Goal: Book appointment/travel/reservation

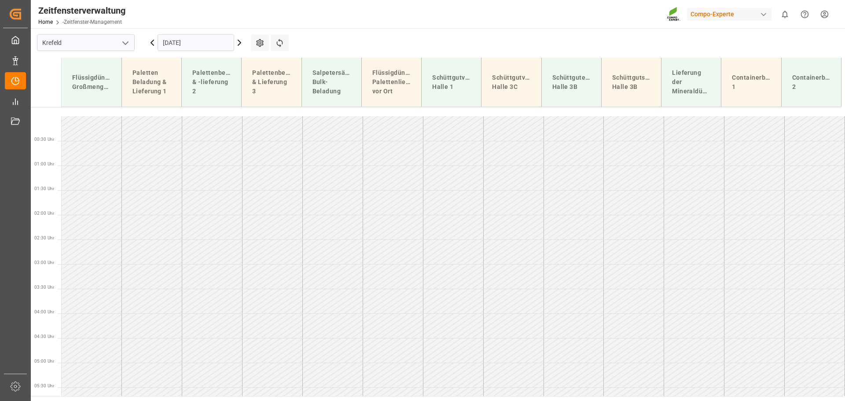
scroll to position [367, 0]
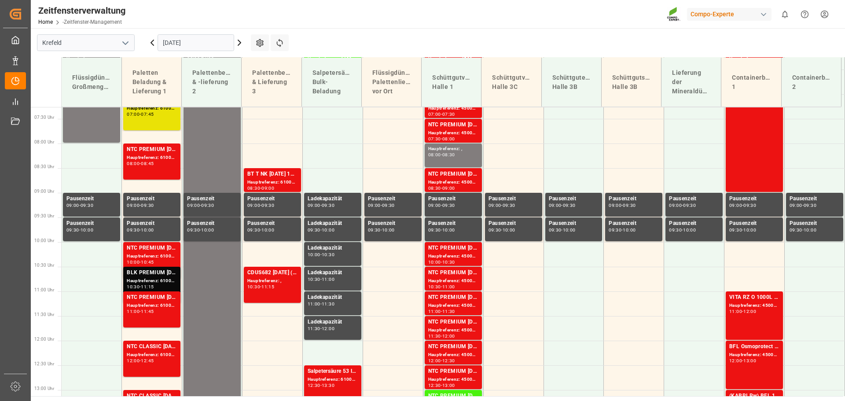
click at [240, 43] on icon at bounding box center [239, 42] width 3 height 5
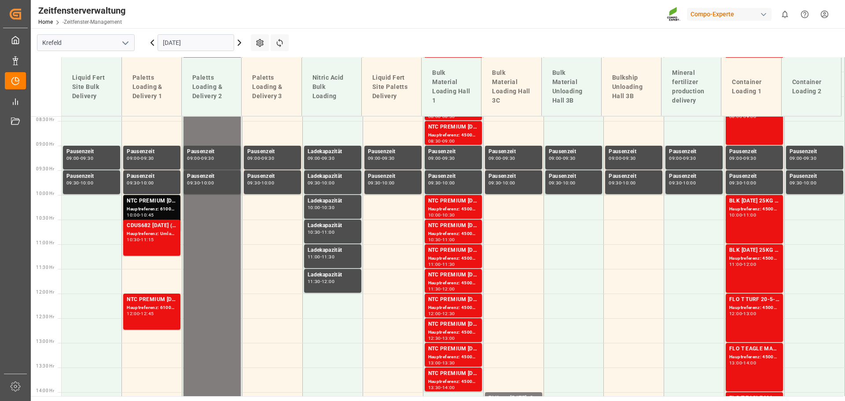
scroll to position [417, 0]
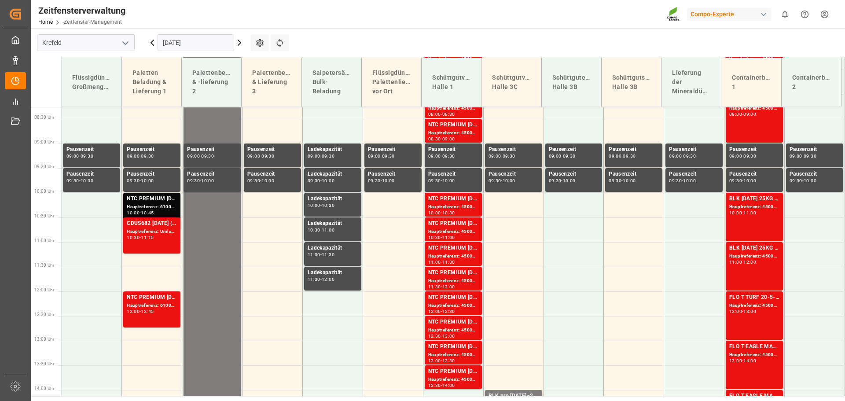
click at [238, 41] on icon at bounding box center [239, 42] width 11 height 11
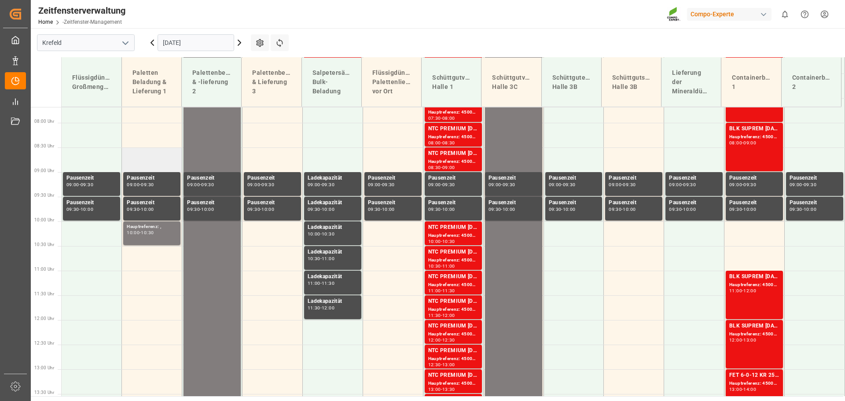
scroll to position [372, 0]
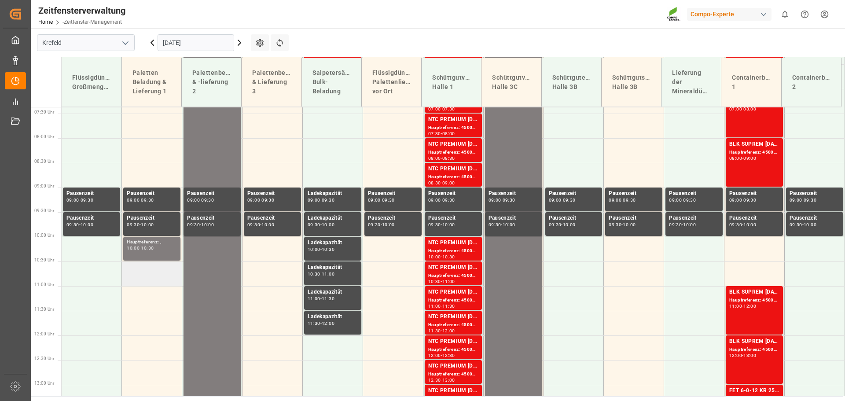
click at [144, 274] on td at bounding box center [152, 274] width 60 height 25
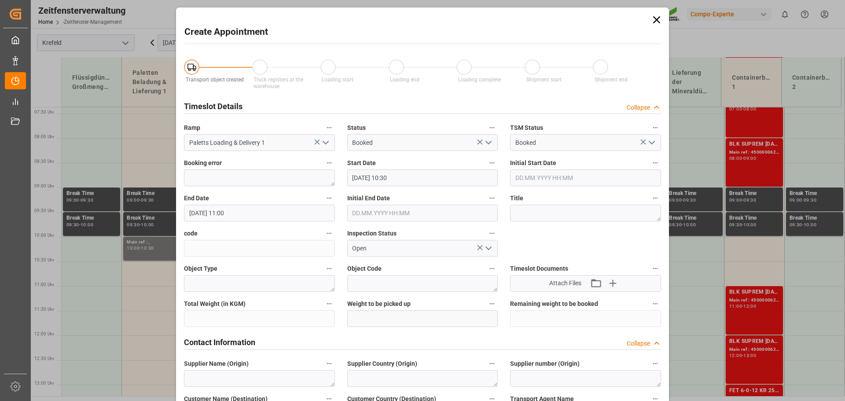
type input "[DATE] 10:30"
type input "[DATE] 11:00"
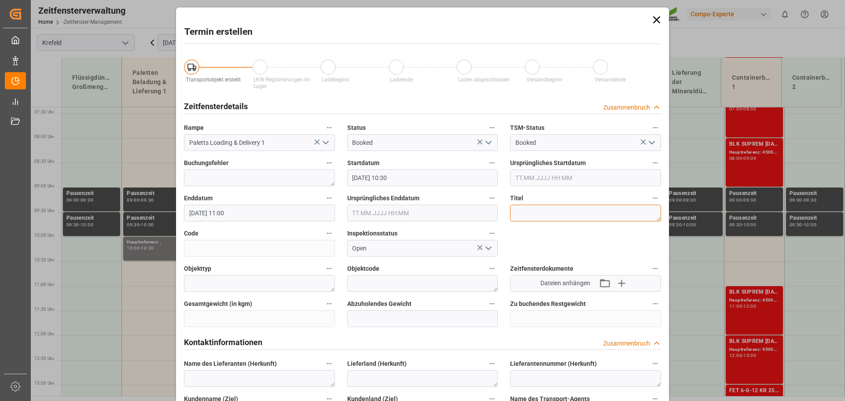
click at [519, 211] on textarea at bounding box center [585, 213] width 151 height 17
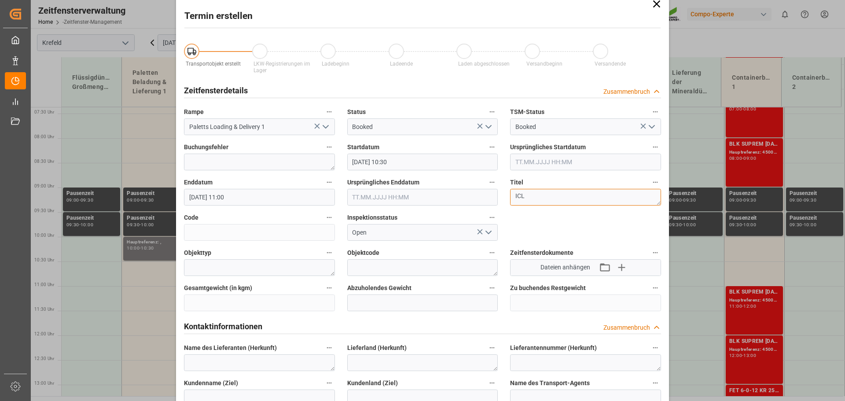
scroll to position [0, 0]
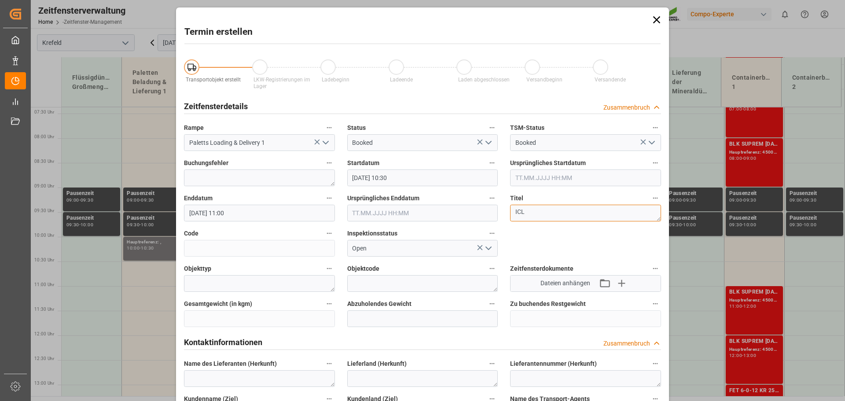
type textarea "ICL"
click at [657, 22] on icon at bounding box center [656, 19] width 7 height 7
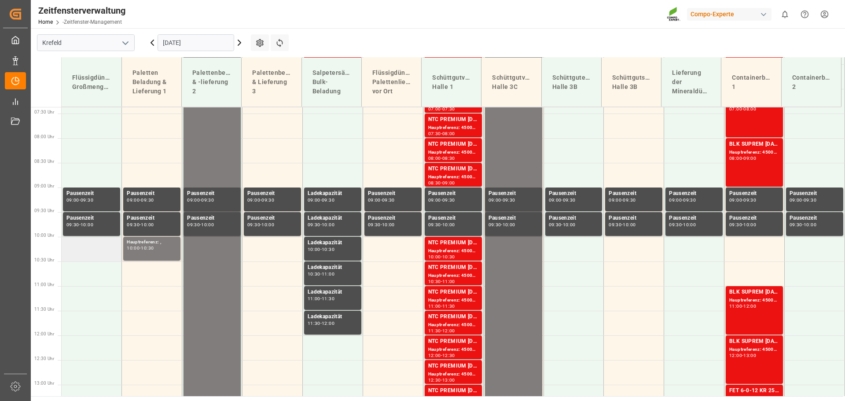
click at [87, 251] on td at bounding box center [92, 249] width 60 height 25
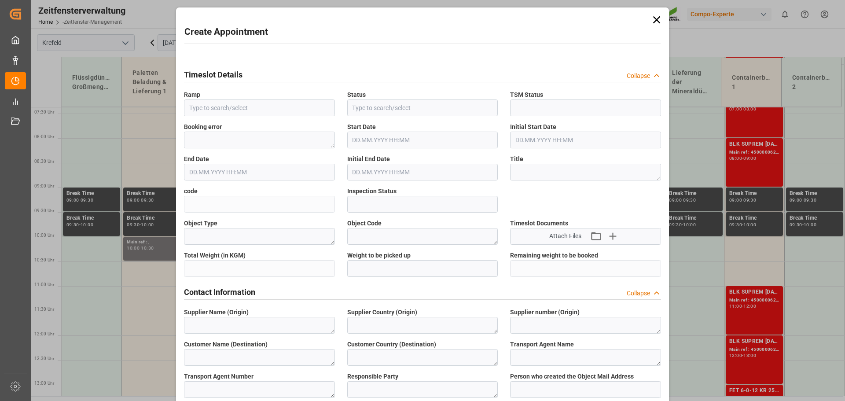
type input "Liquid Fert Site Bulk Delivery"
type input "Booked"
type input "Open"
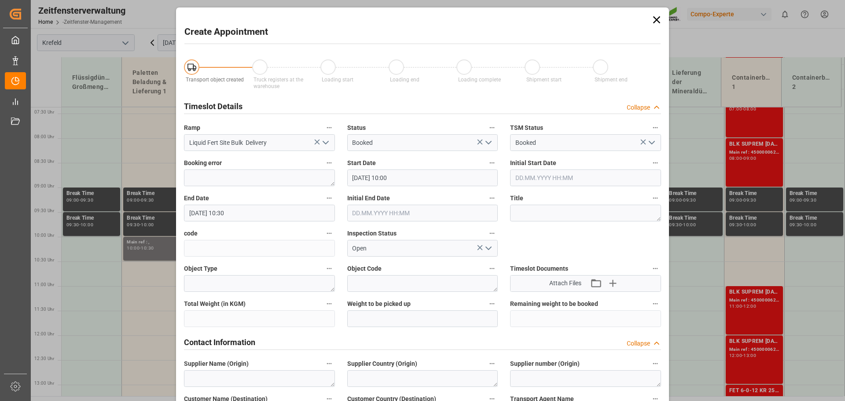
type input "[DATE] 10:00"
type input "[DATE] 10:30"
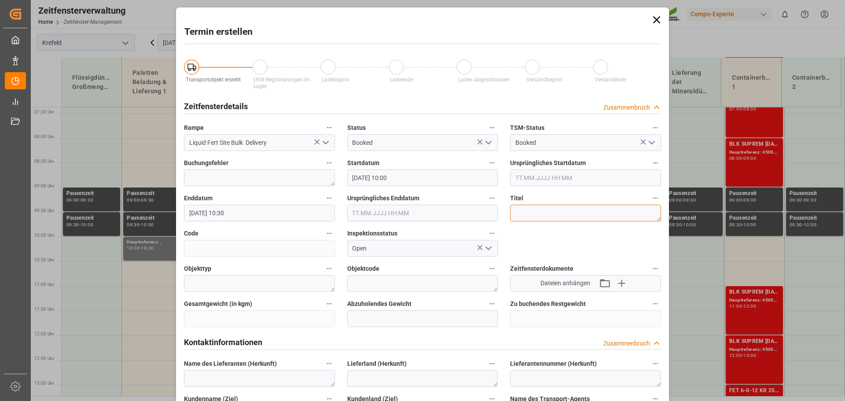
click at [547, 212] on textarea at bounding box center [585, 213] width 151 height 17
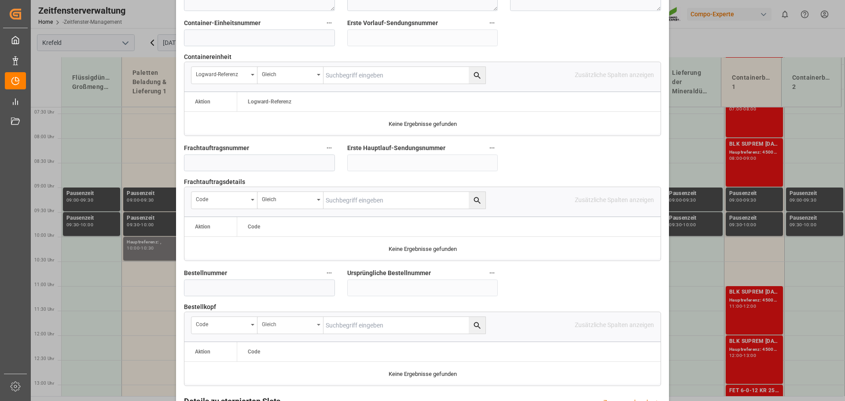
scroll to position [821, 0]
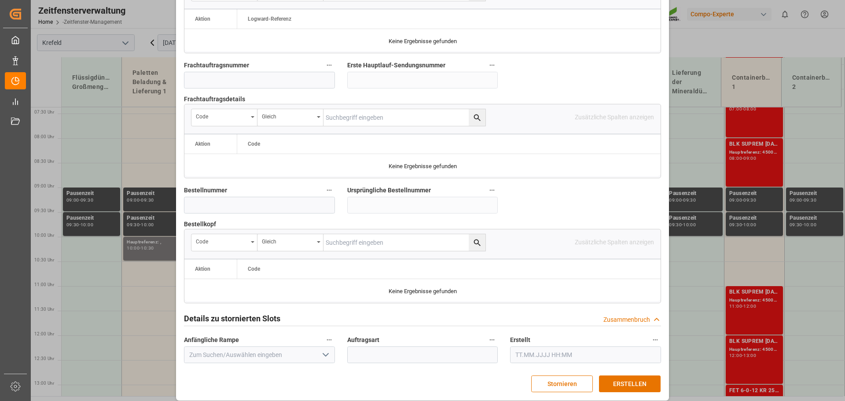
type textarea "ICL 75% Phosphorsäure"
click at [198, 197] on input at bounding box center [259, 205] width 151 height 17
type input "4500007970"
click at [641, 380] on font "ERSTELLEN" at bounding box center [629, 383] width 33 height 7
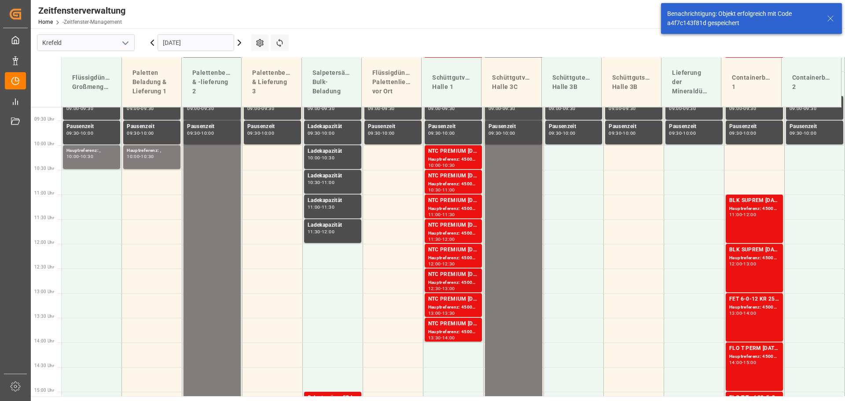
scroll to position [466, 0]
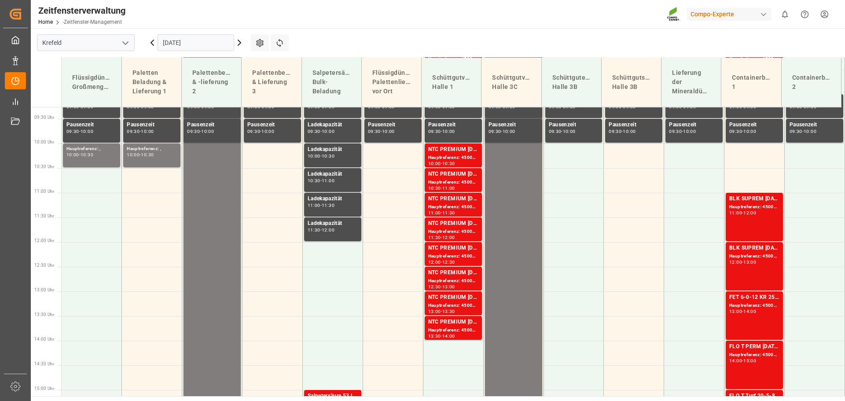
click at [194, 43] on input "[DATE]" at bounding box center [196, 42] width 77 height 17
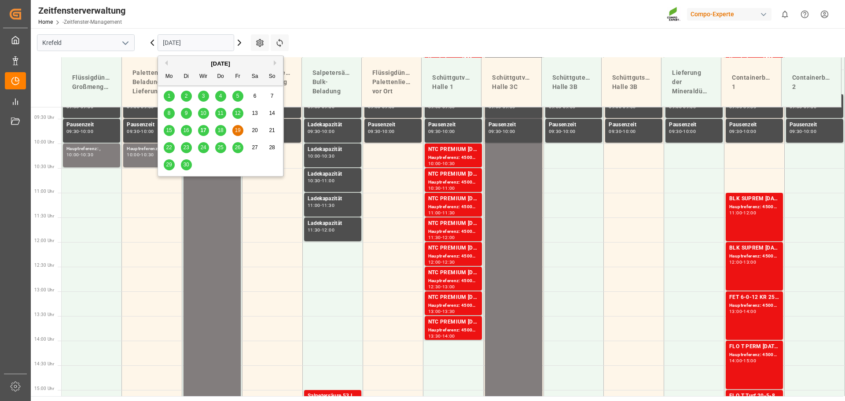
click at [204, 129] on font "17" at bounding box center [203, 130] width 6 height 6
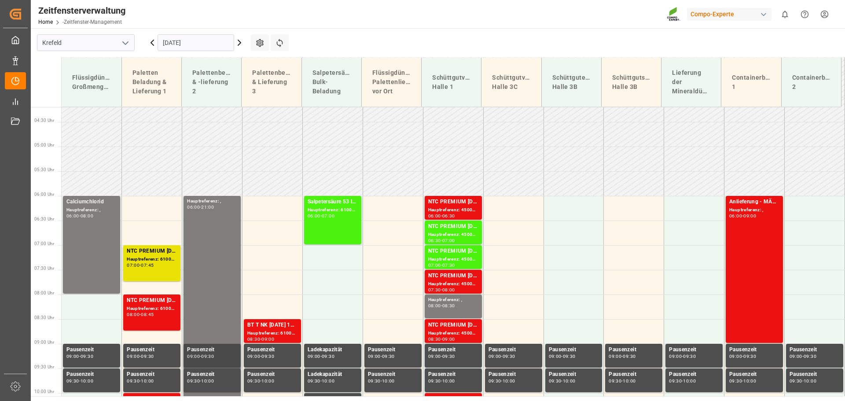
scroll to position [196, 0]
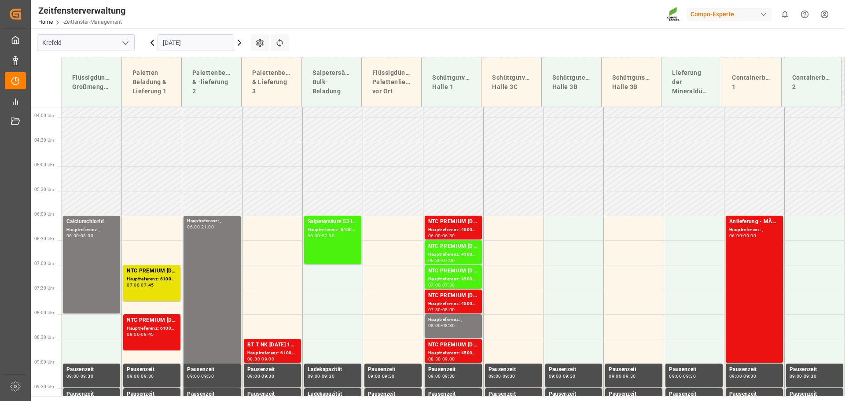
click at [154, 46] on icon at bounding box center [152, 42] width 11 height 11
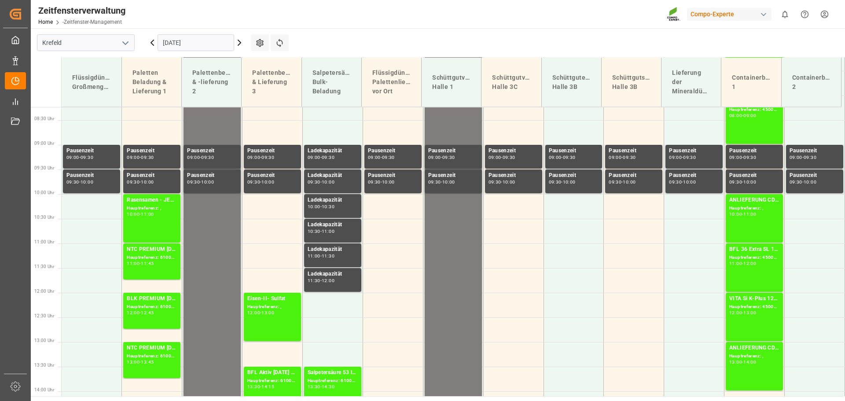
scroll to position [417, 0]
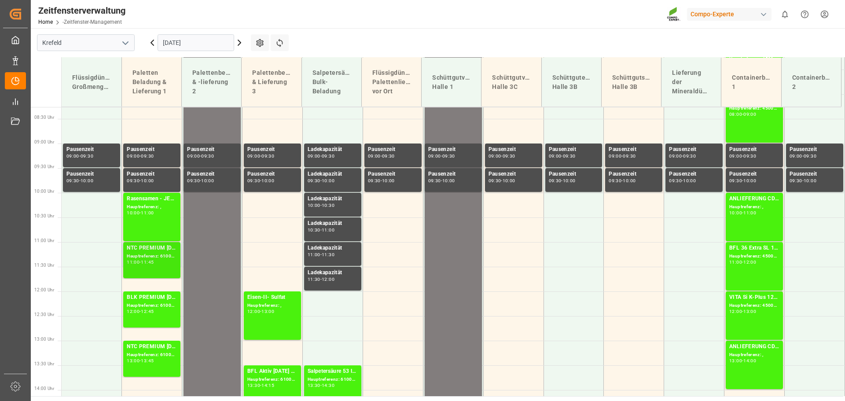
click at [154, 254] on font "Hauptreferenz: 6100002001, 2000000596" at bounding box center [172, 256] width 91 height 5
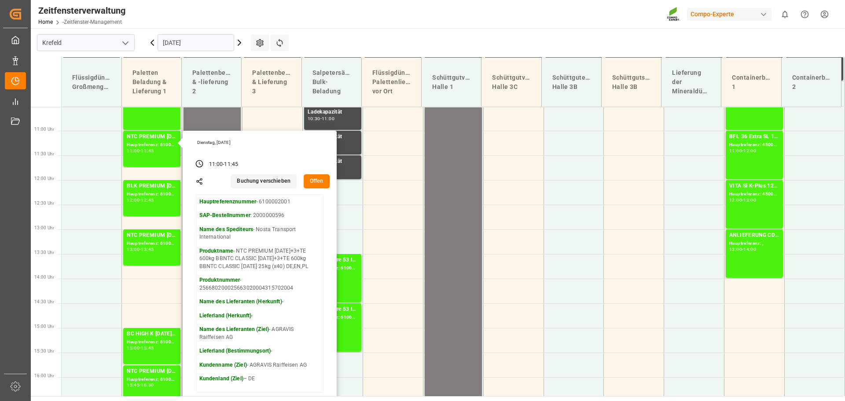
scroll to position [593, 0]
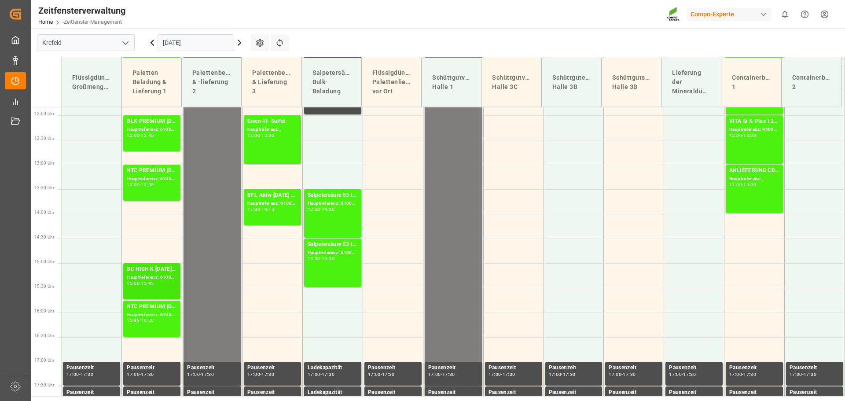
click at [140, 276] on font "Hauptreferenz: 6100001960, 2000001482" at bounding box center [172, 277] width 91 height 5
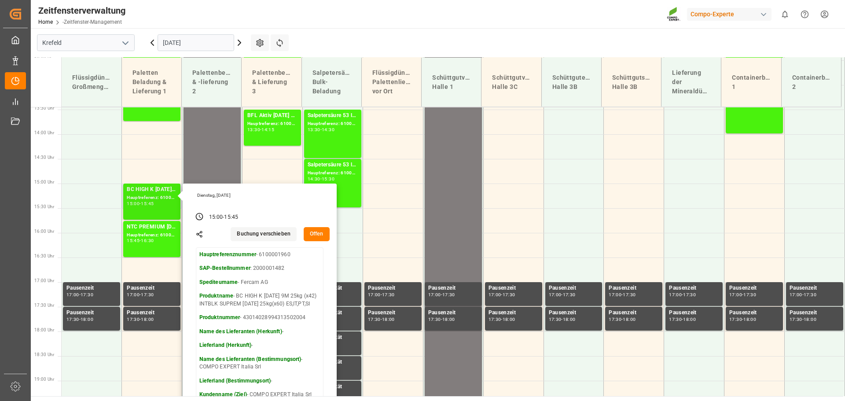
scroll to position [725, 0]
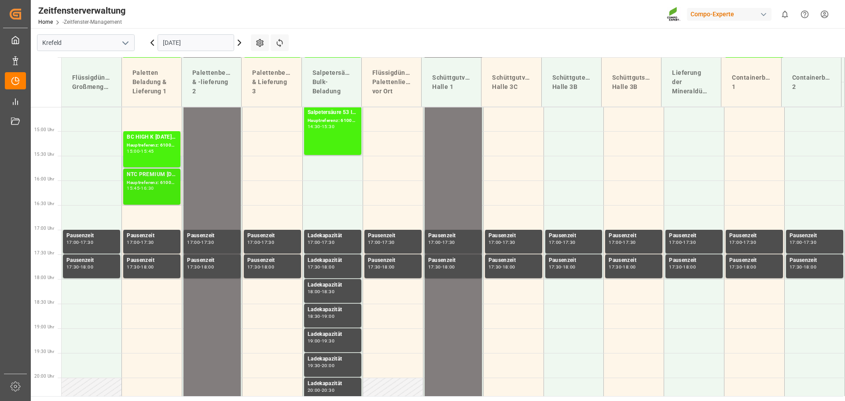
click at [149, 183] on font "Hauptreferenz: 6100002066, 2000000221" at bounding box center [172, 182] width 91 height 5
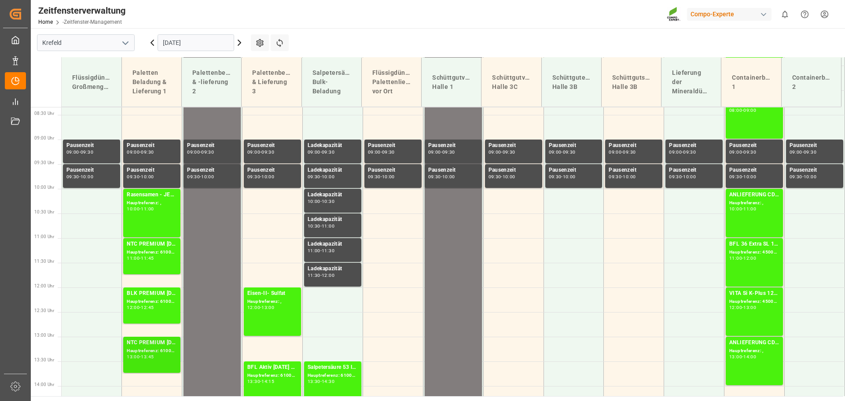
scroll to position [464, 0]
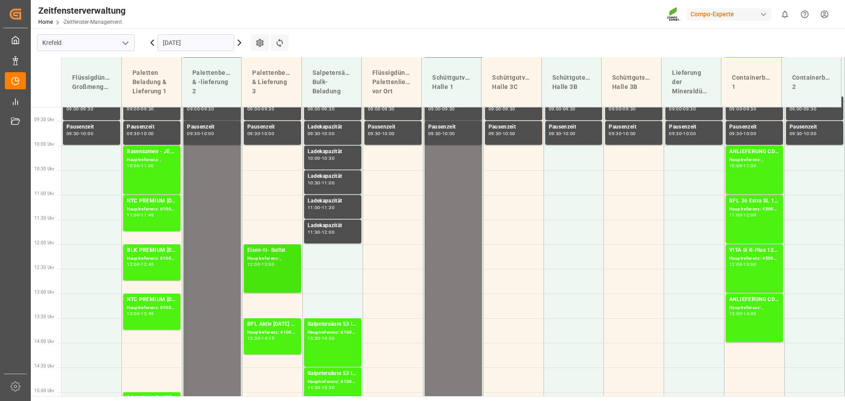
click at [272, 260] on font "Hauptreferenz: ," at bounding box center [264, 258] width 34 height 5
click at [269, 321] on font "BFL Aktiv [DATE] SL 10L (x60) DEBFL Aktiv [DATE] SL 1000L IBC MTO" at bounding box center [335, 324] width 176 height 6
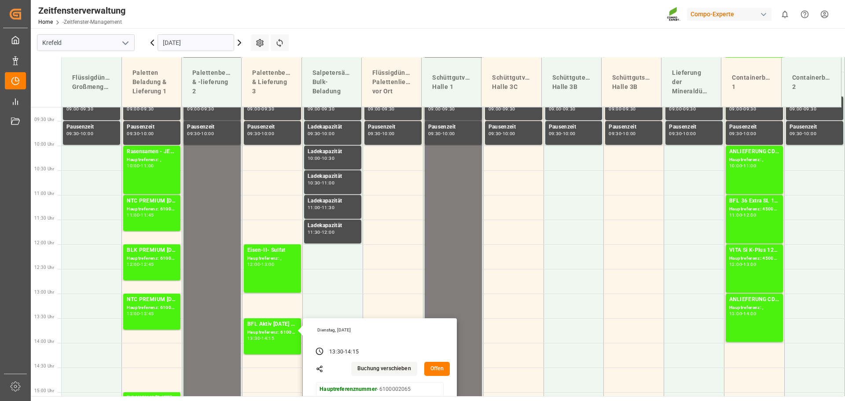
click at [153, 44] on icon at bounding box center [152, 42] width 11 height 11
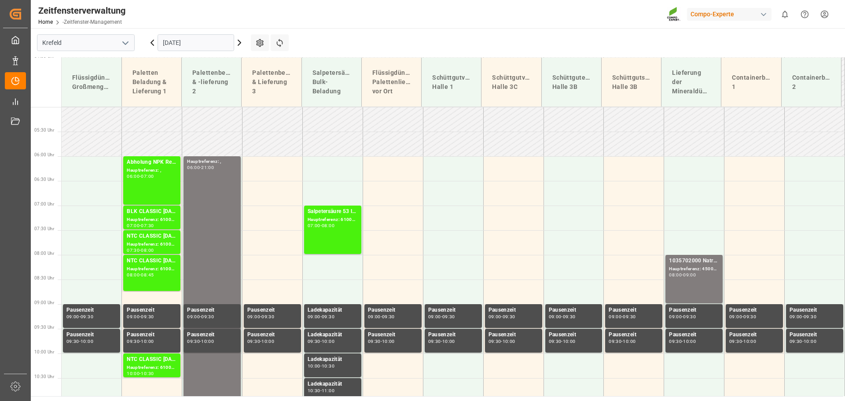
scroll to position [240, 0]
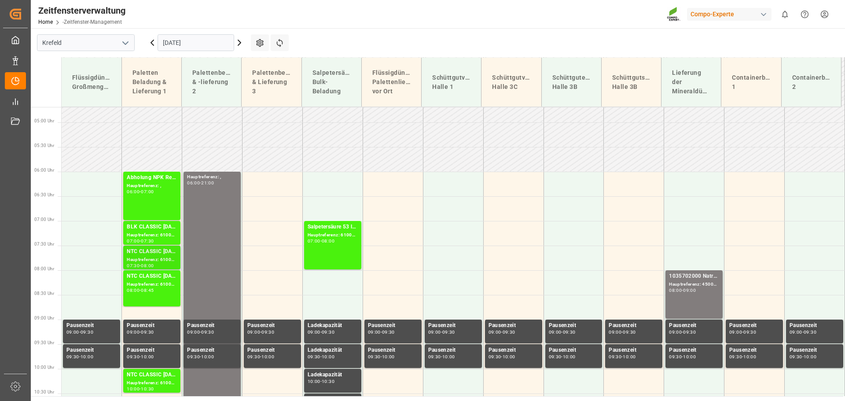
click at [143, 254] on font "NTC CLASSIC [DATE] 25kg (x40) DE,EN,PLFLO T PERM [DATE] 25kg (x40) INTFLO T CLU…" at bounding box center [268, 251] width 282 height 6
click at [147, 277] on font "NTC CLASSIC [DATE]+3+TE 600kg BB" at bounding box center [174, 276] width 95 height 6
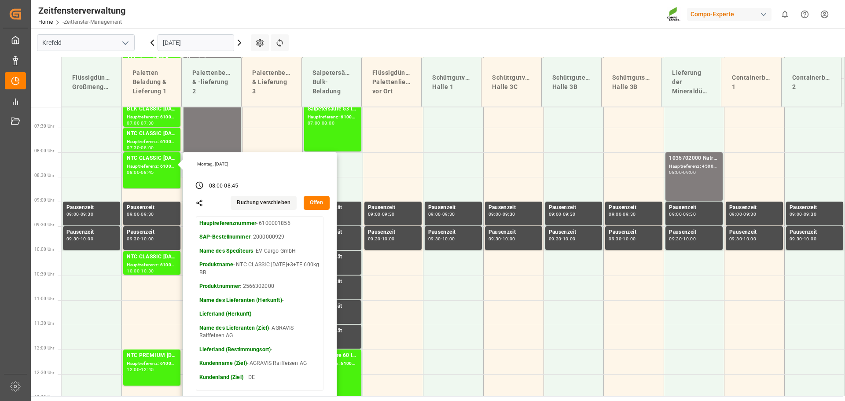
scroll to position [417, 0]
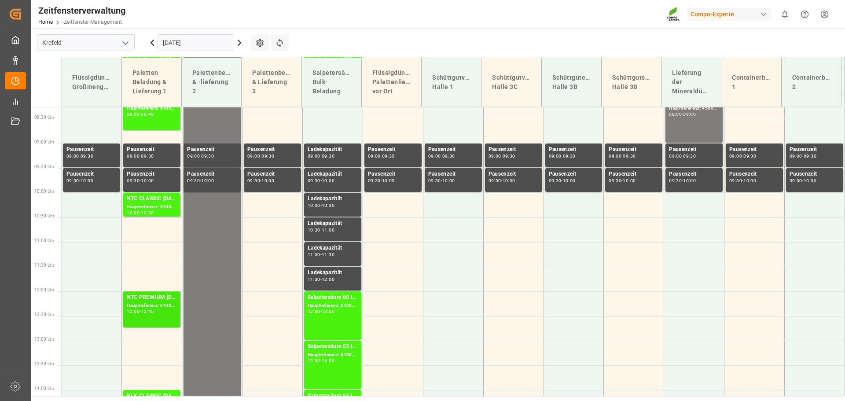
click at [146, 305] on font "Hauptreferenz: 6100002023, 2000000347" at bounding box center [172, 305] width 91 height 5
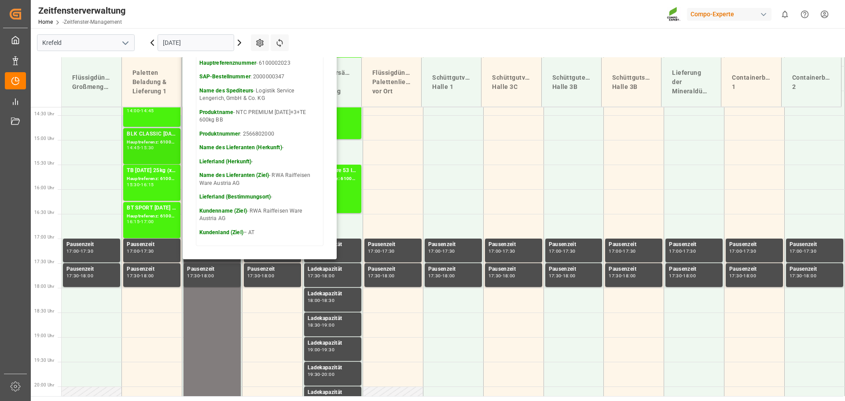
scroll to position [681, 0]
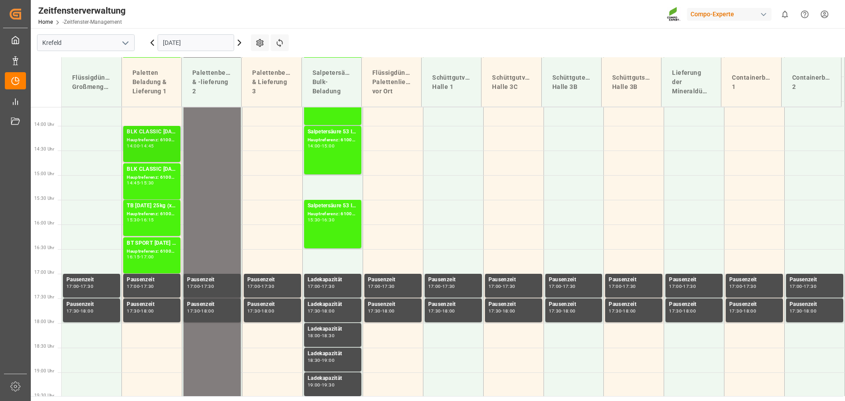
click at [147, 139] on font "Hauptreferenz: 6100001850, 2000000642" at bounding box center [172, 139] width 91 height 5
click at [143, 173] on div "BLK CLASSIC [DATE] 25kg(x40)D,EN,PL,FNLBT SPORT [DATE] 25%UH 3M 25kg (x40) INTN…" at bounding box center [152, 169] width 50 height 9
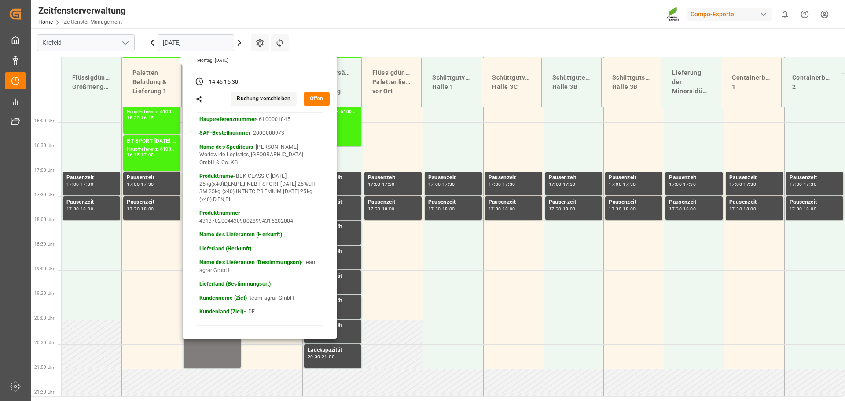
scroll to position [769, 0]
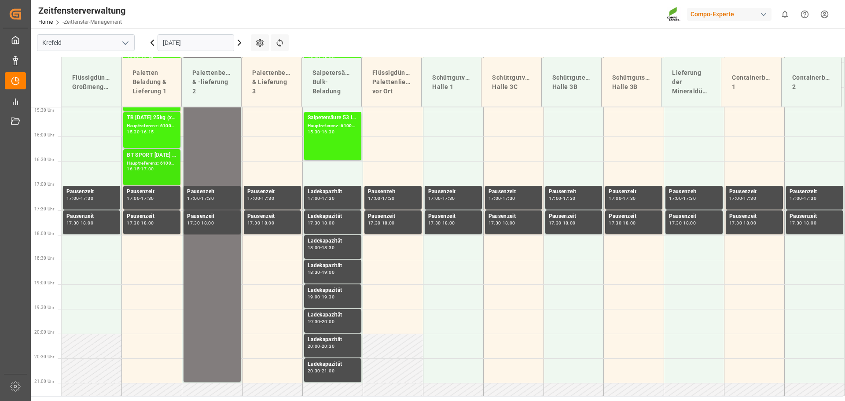
click at [155, 164] on font "Hauptreferenz: 6100001843, 2000000720" at bounding box center [172, 163] width 91 height 5
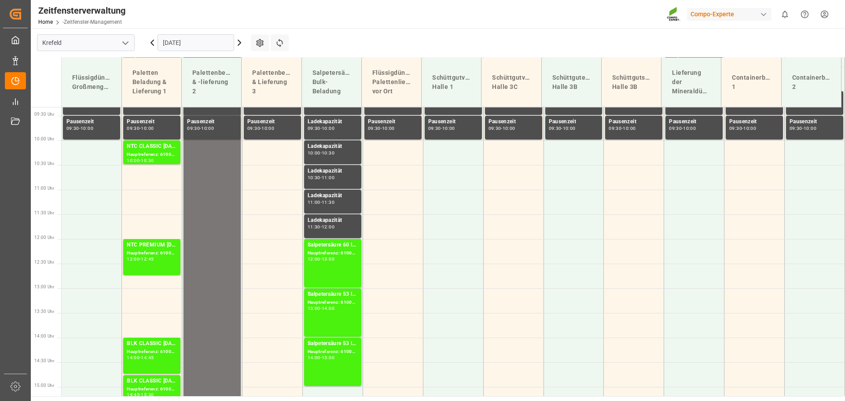
scroll to position [461, 0]
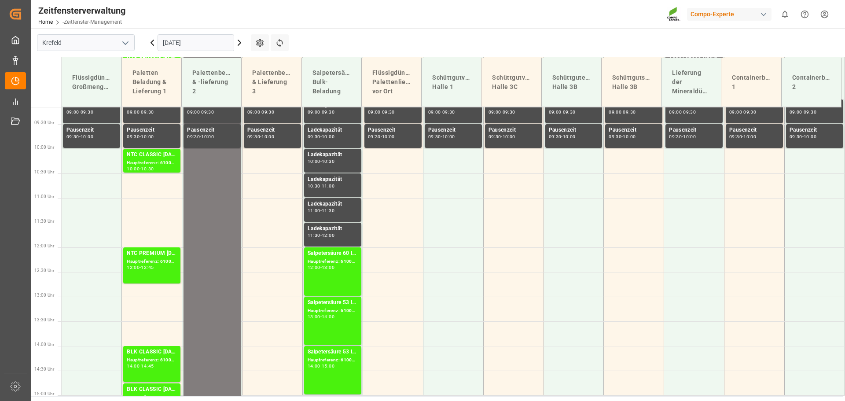
click at [192, 41] on input "[DATE]" at bounding box center [196, 42] width 77 height 17
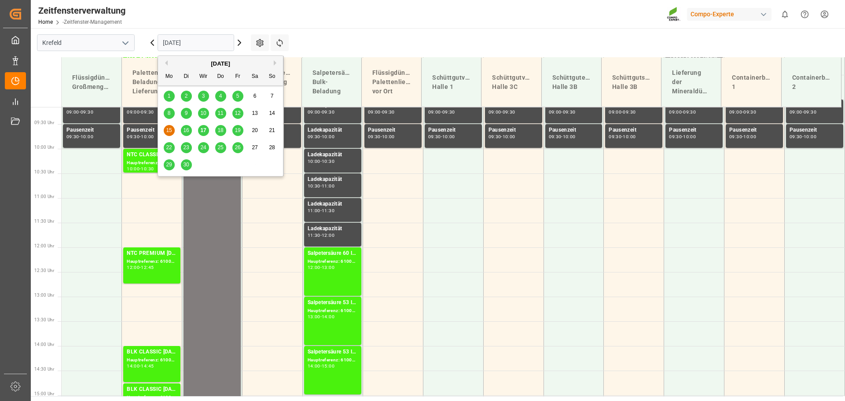
click at [202, 129] on font "17" at bounding box center [203, 130] width 6 height 6
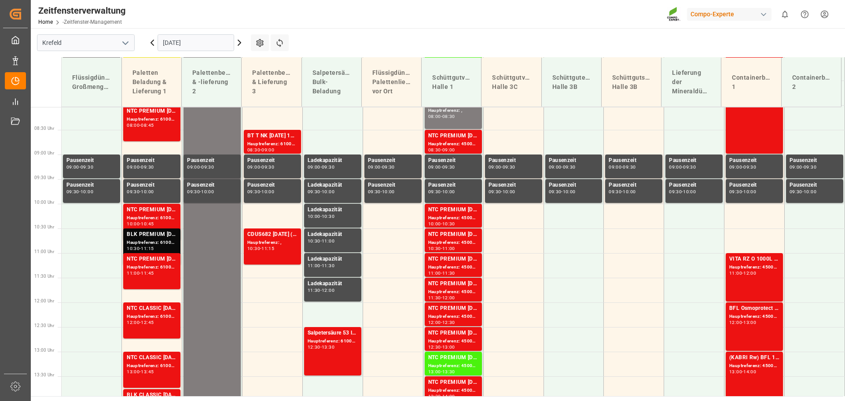
scroll to position [417, 0]
